Goal: Transaction & Acquisition: Purchase product/service

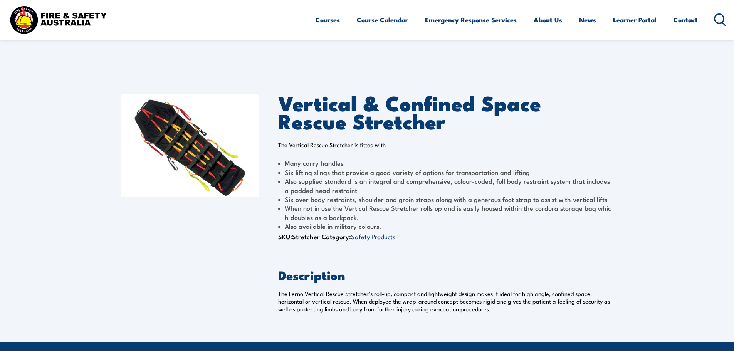
click at [81, 19] on img at bounding box center [58, 19] width 101 height 33
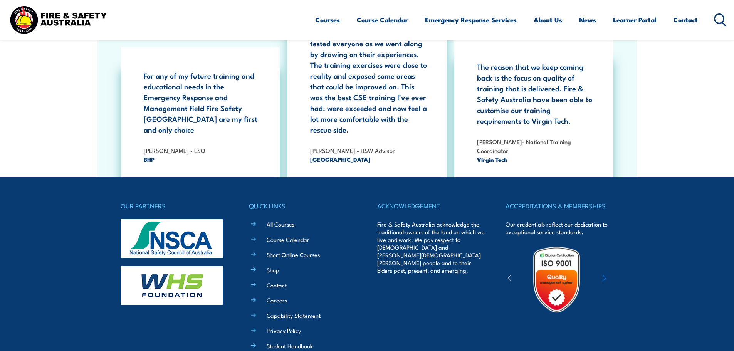
scroll to position [1410, 0]
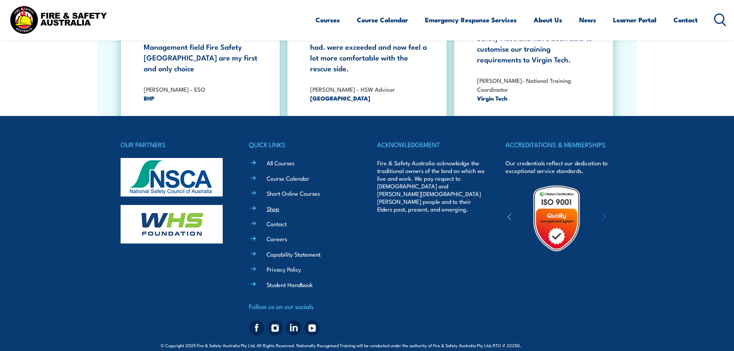
click at [272, 205] on link "Shop" at bounding box center [273, 209] width 13 height 8
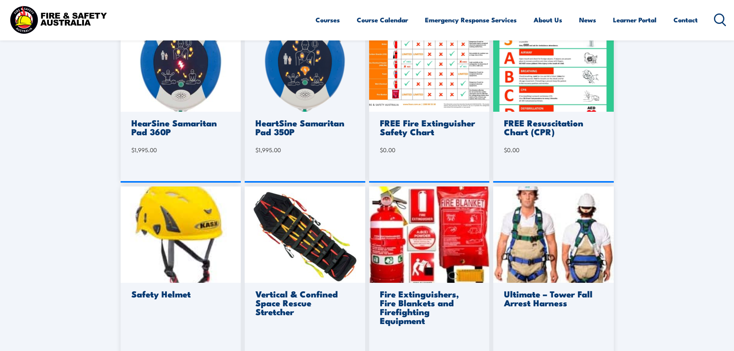
scroll to position [424, 0]
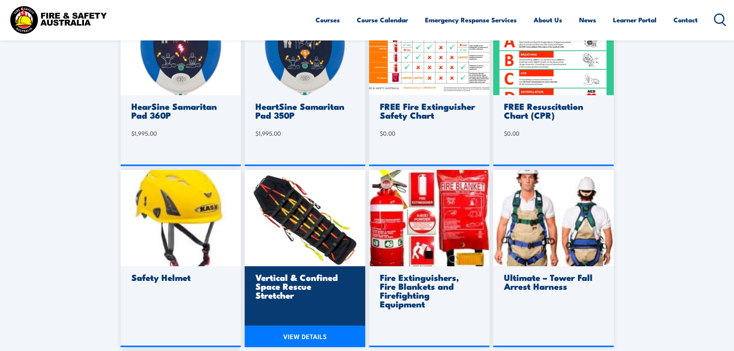
click at [305, 250] on img at bounding box center [305, 218] width 121 height 96
